Goal: Task Accomplishment & Management: Complete application form

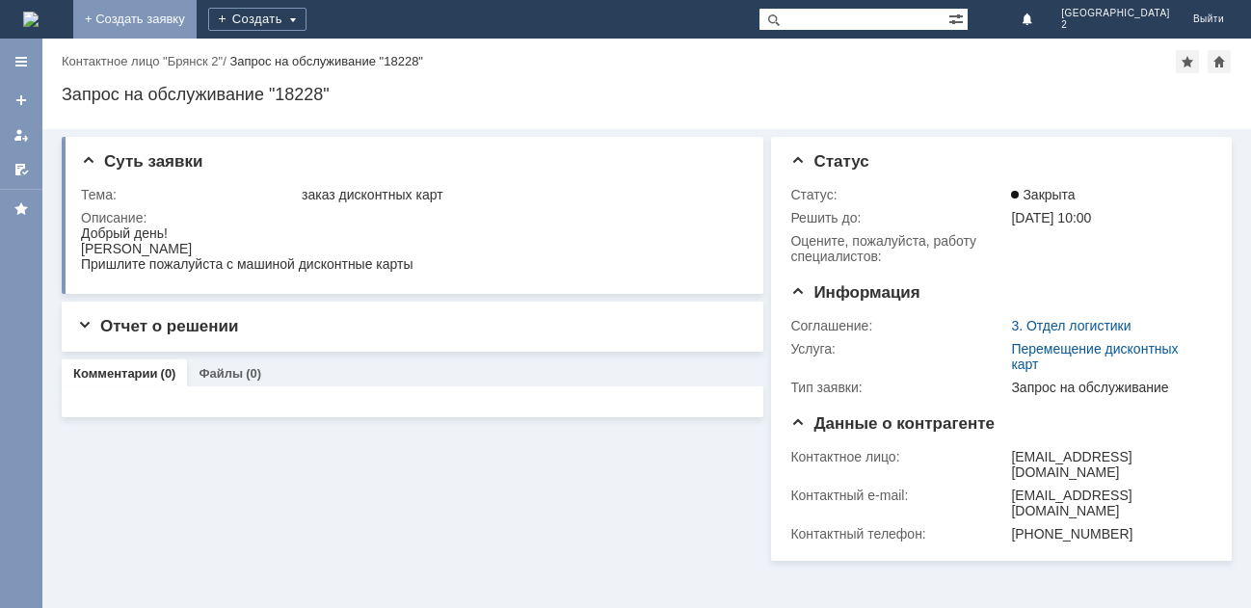
click at [197, 15] on link "+ Создать заявку" at bounding box center [134, 19] width 123 height 39
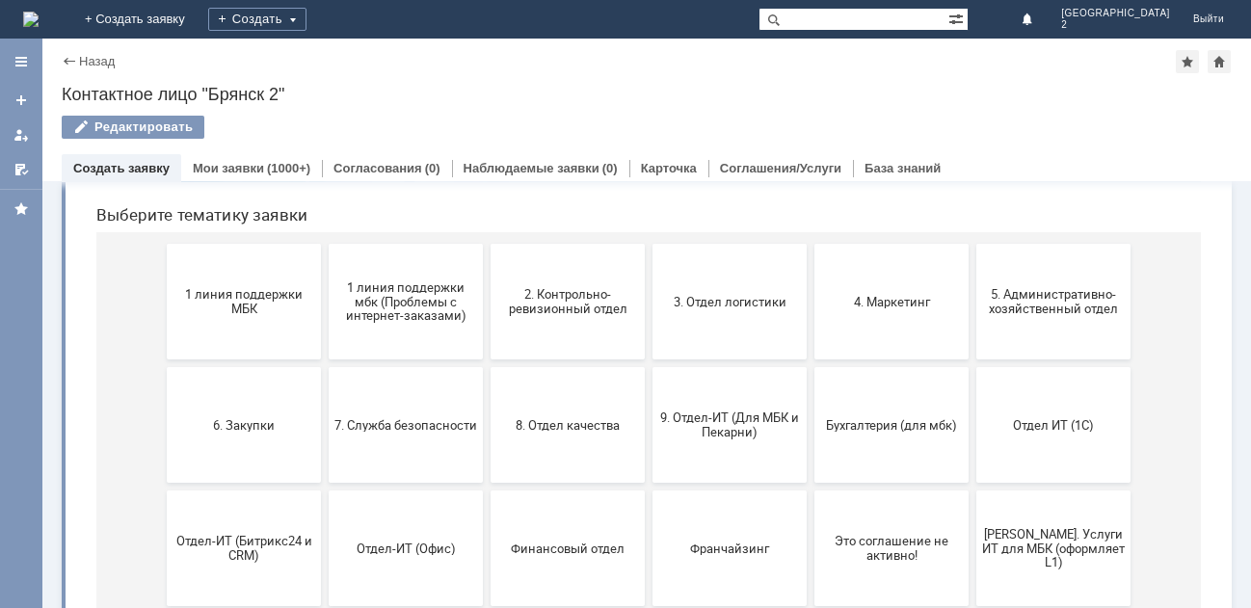
scroll to position [193, 0]
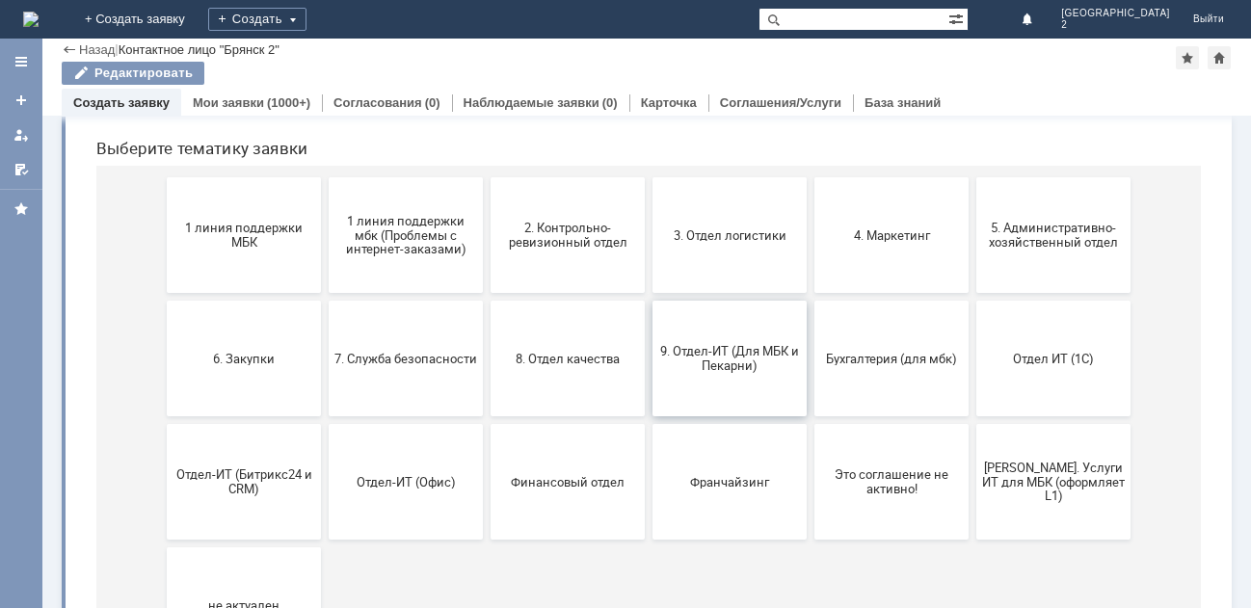
click at [758, 344] on span "9. Отдел-ИТ (Для МБК и Пекарни)" at bounding box center [729, 358] width 143 height 29
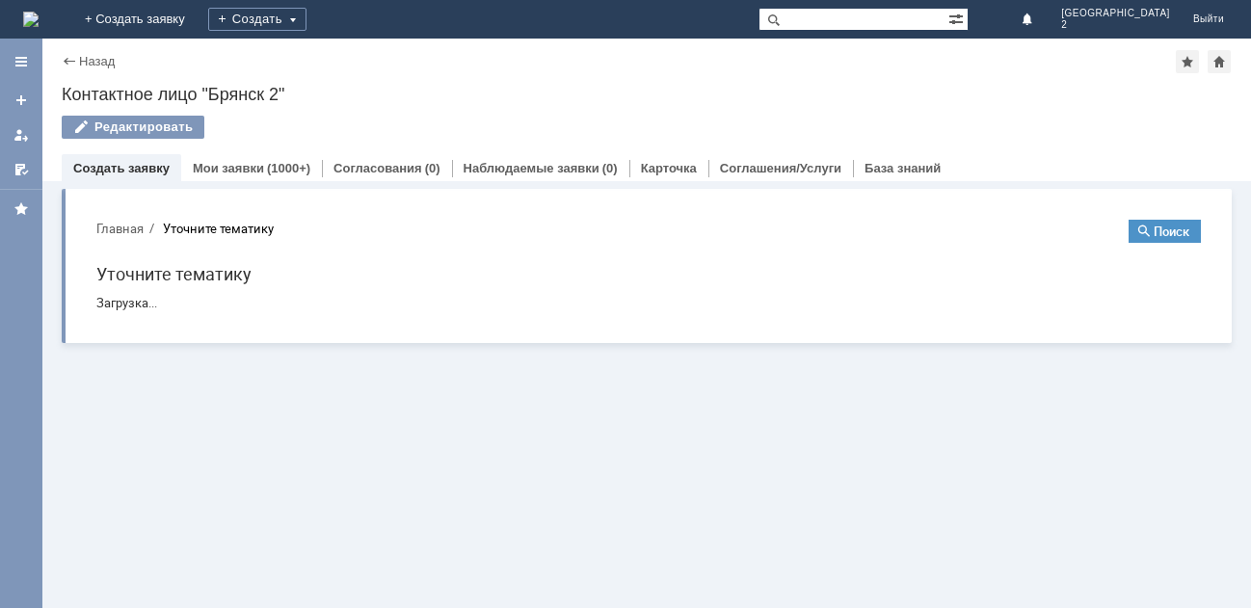
scroll to position [0, 0]
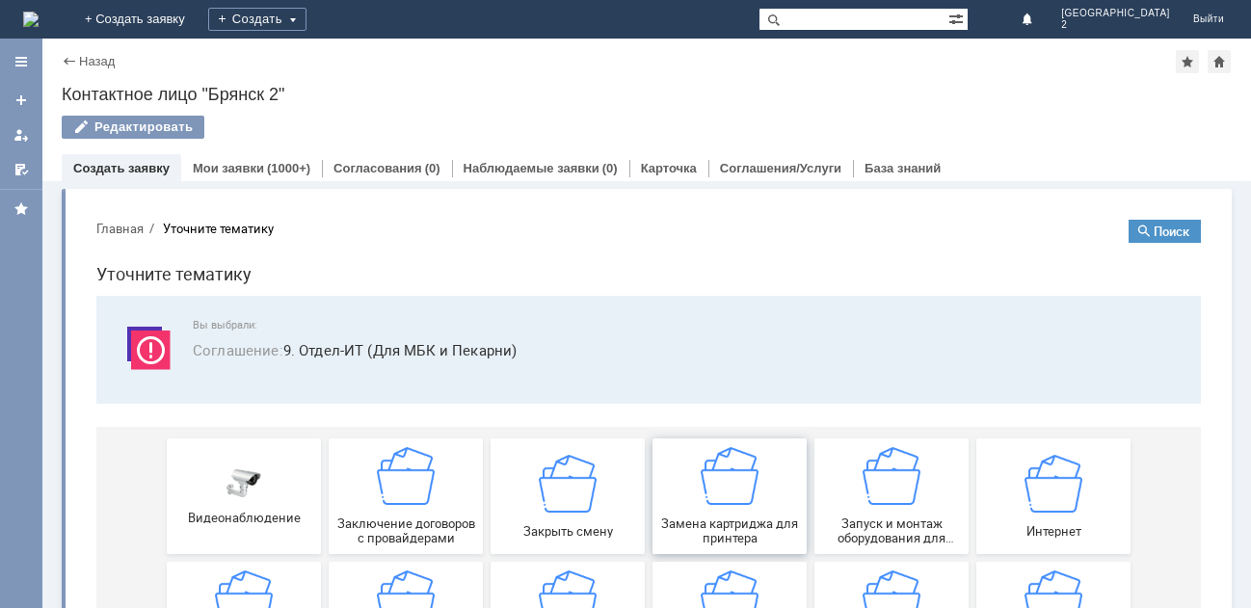
click at [730, 494] on img at bounding box center [730, 476] width 58 height 58
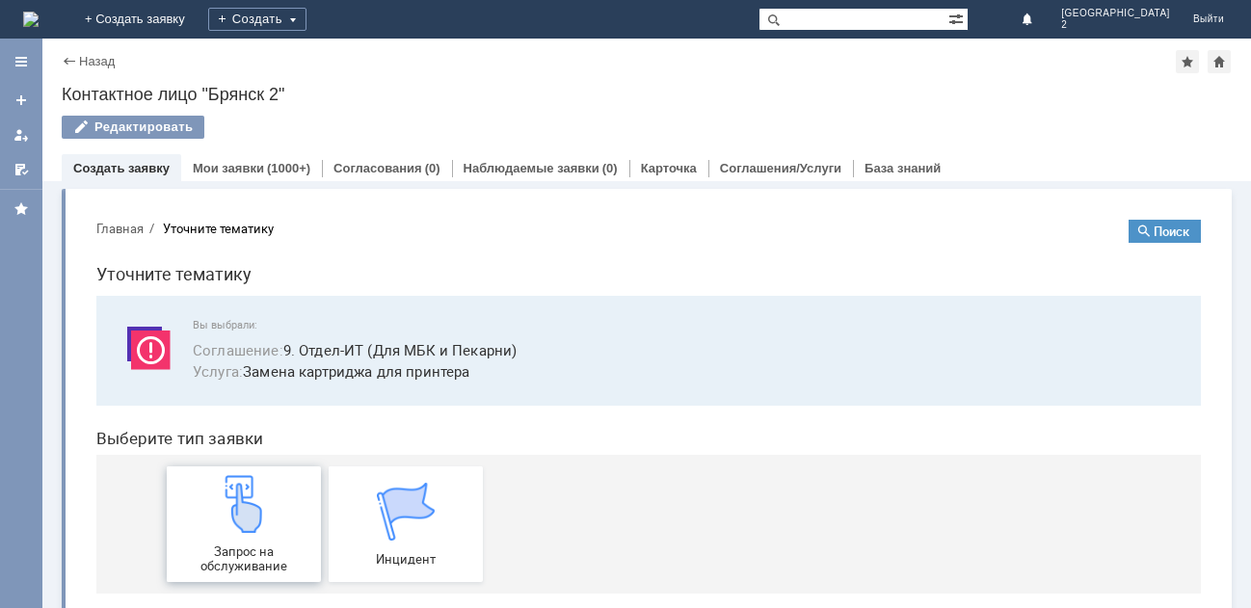
click at [224, 531] on img at bounding box center [244, 504] width 58 height 58
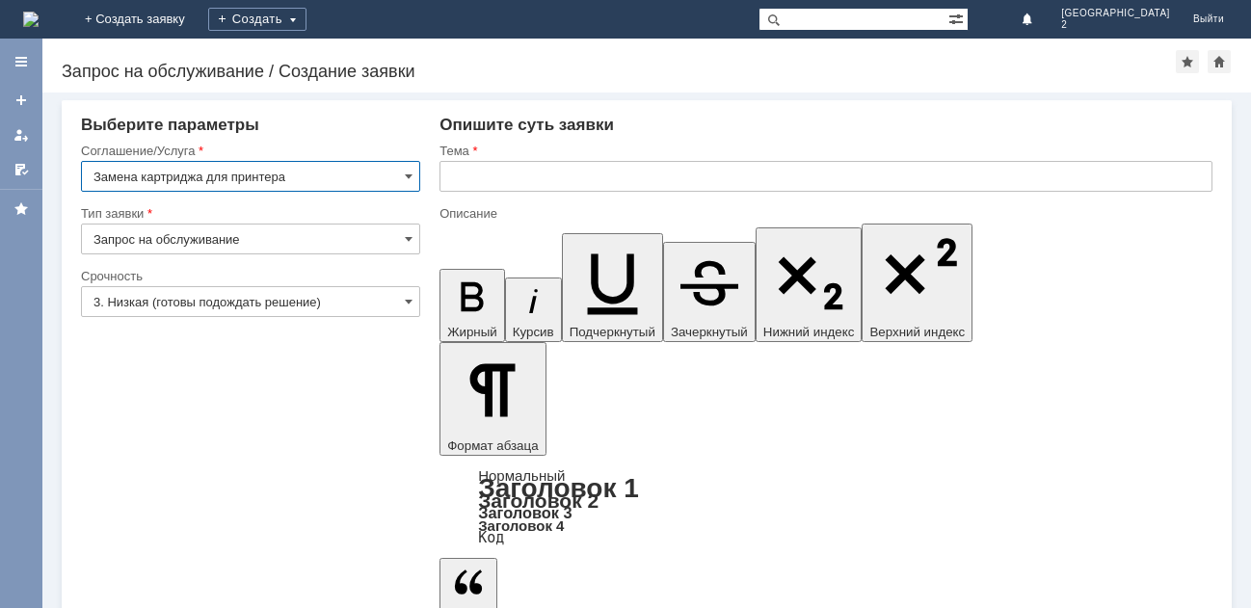
click at [495, 179] on input "text" at bounding box center [825, 176] width 773 height 31
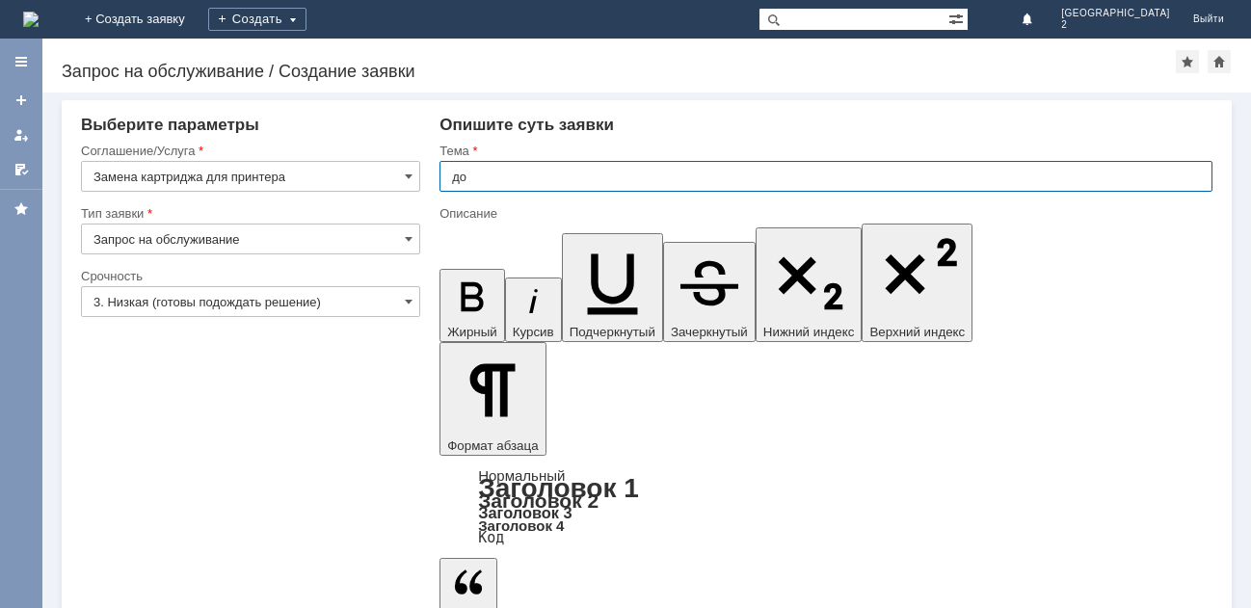
type input "д"
type input "заправка картриджа Бр2"
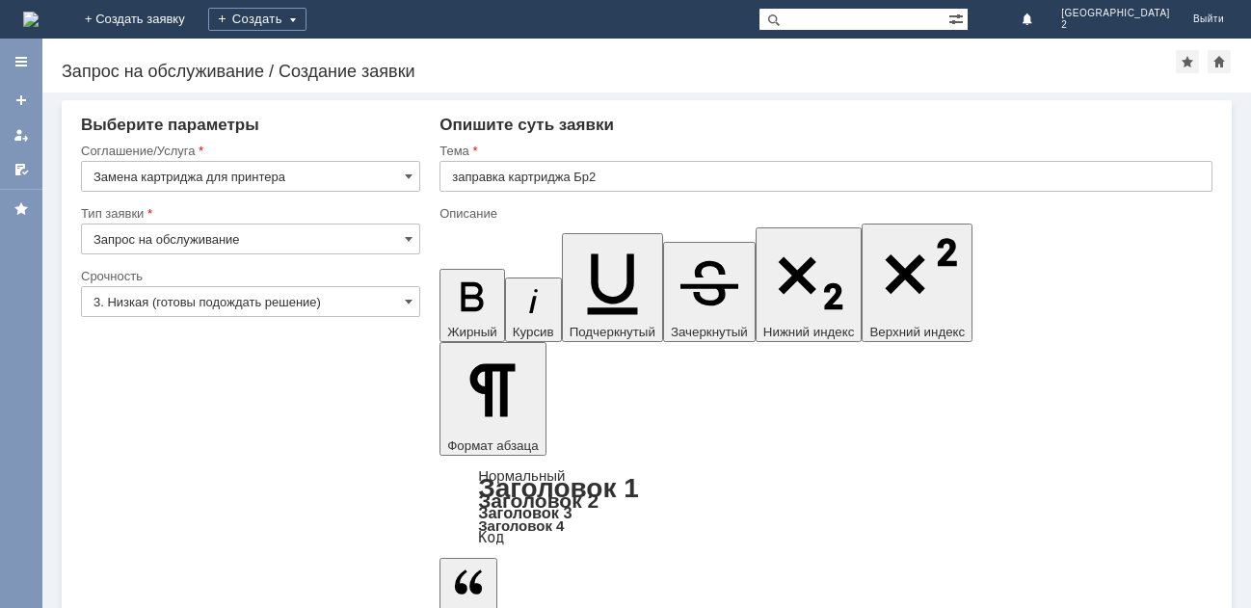
click at [407, 299] on span at bounding box center [409, 301] width 8 height 15
